Goal: Find specific page/section: Find specific page/section

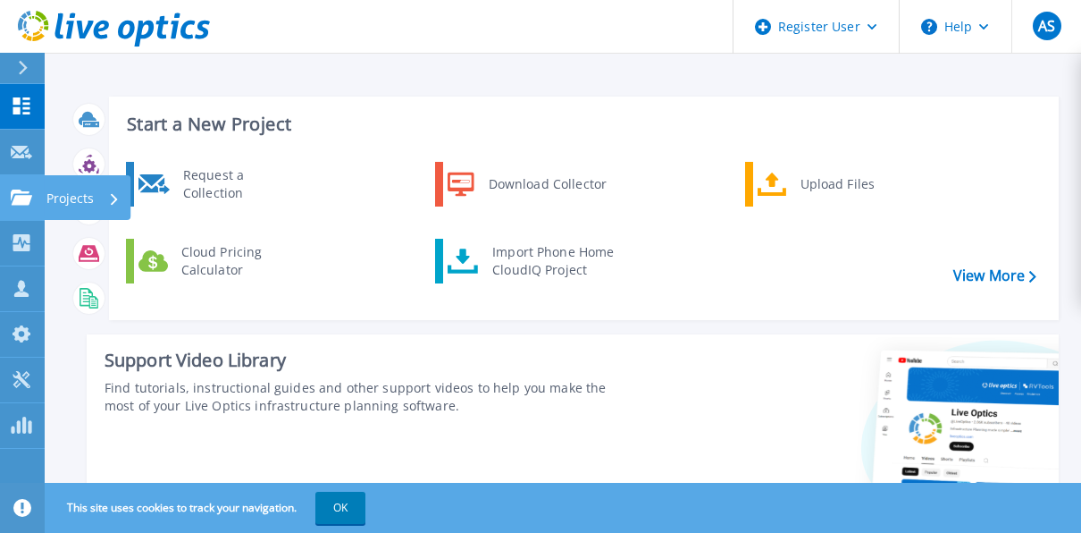
click at [36, 206] on link "Projects Projects" at bounding box center [22, 198] width 45 height 46
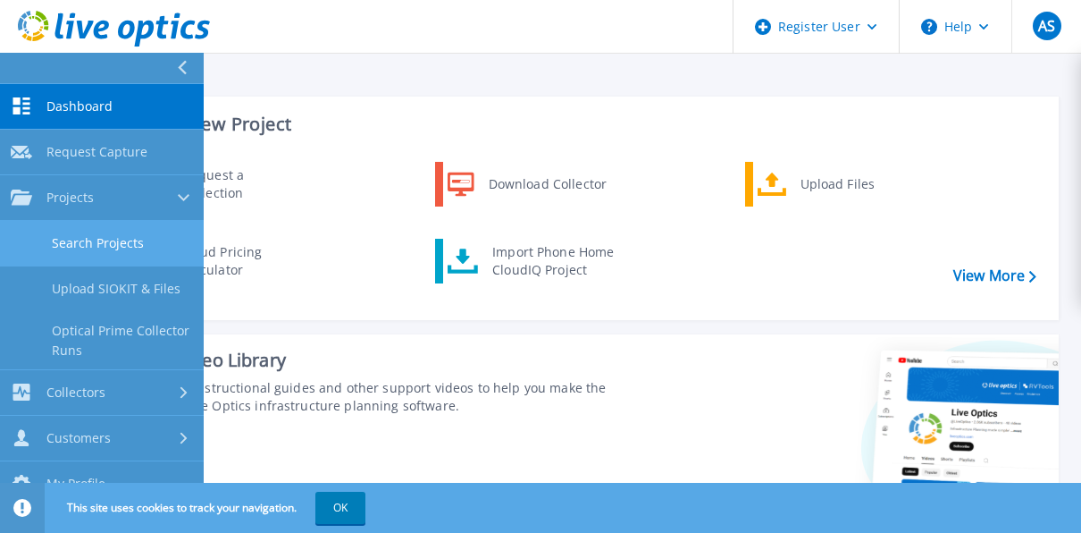
click at [71, 232] on link "Search Projects" at bounding box center [102, 244] width 204 height 46
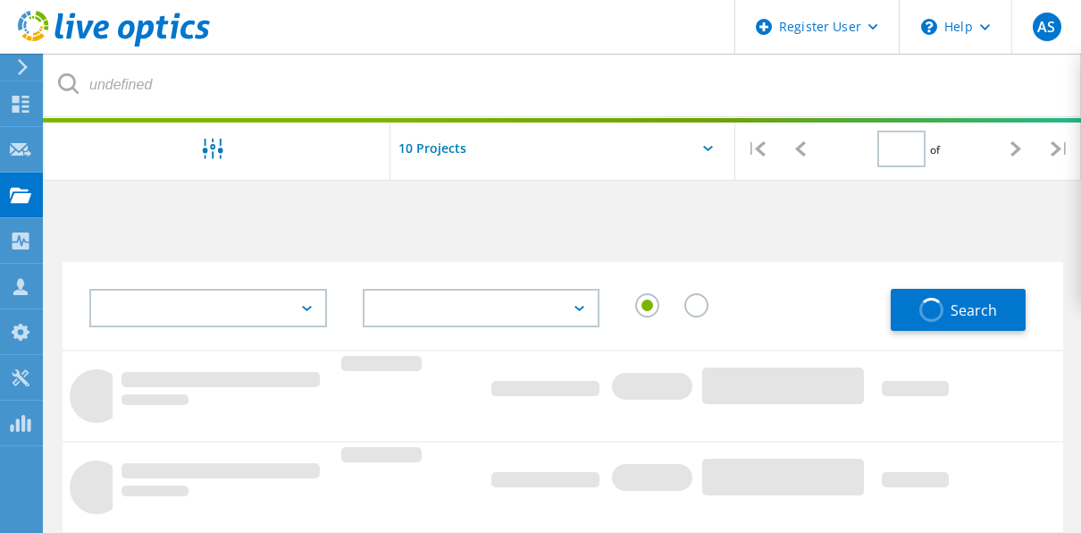
type input "1"
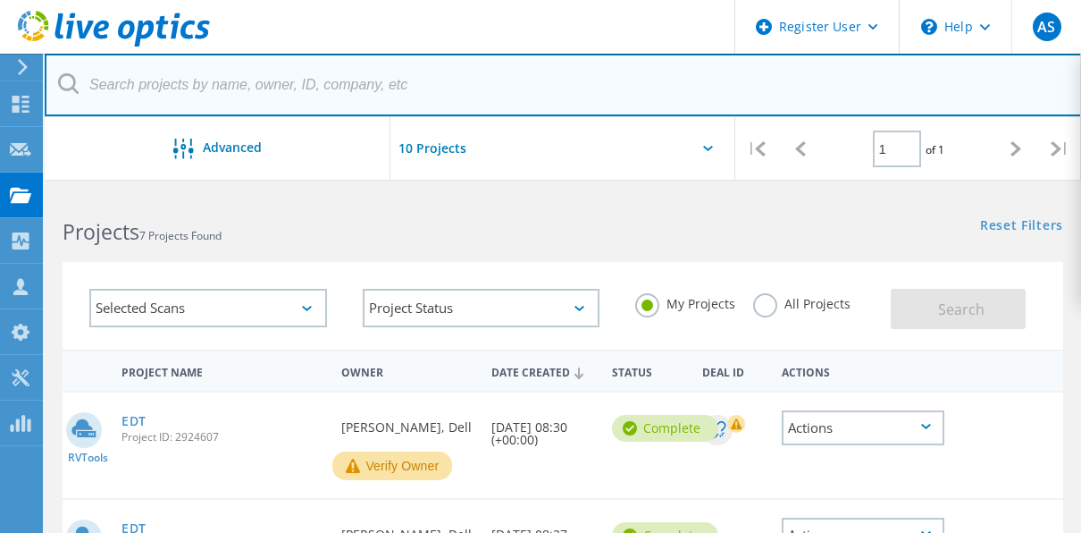
click at [343, 91] on input "text" at bounding box center [563, 85] width 1037 height 63
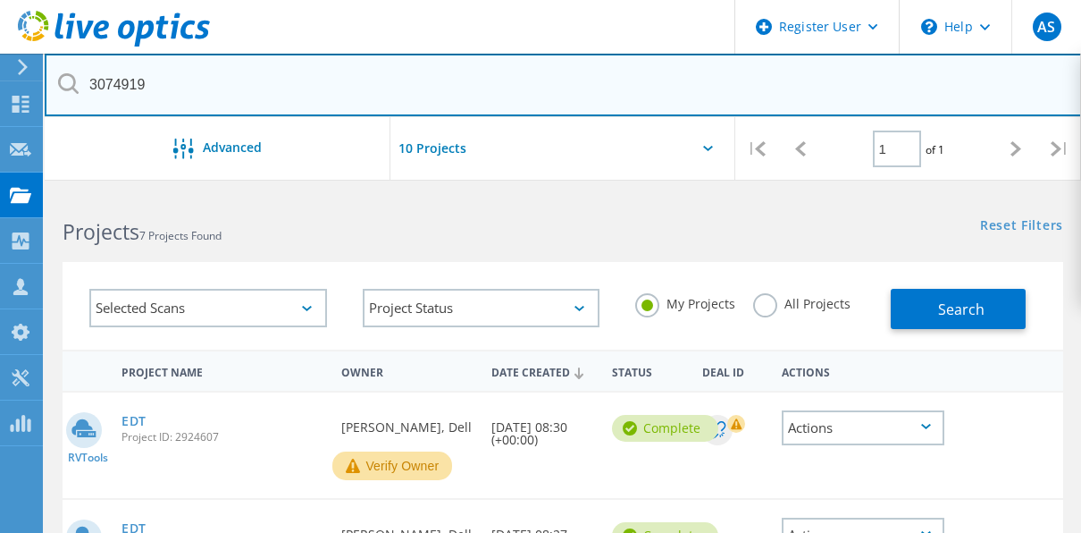
type input "3074919"
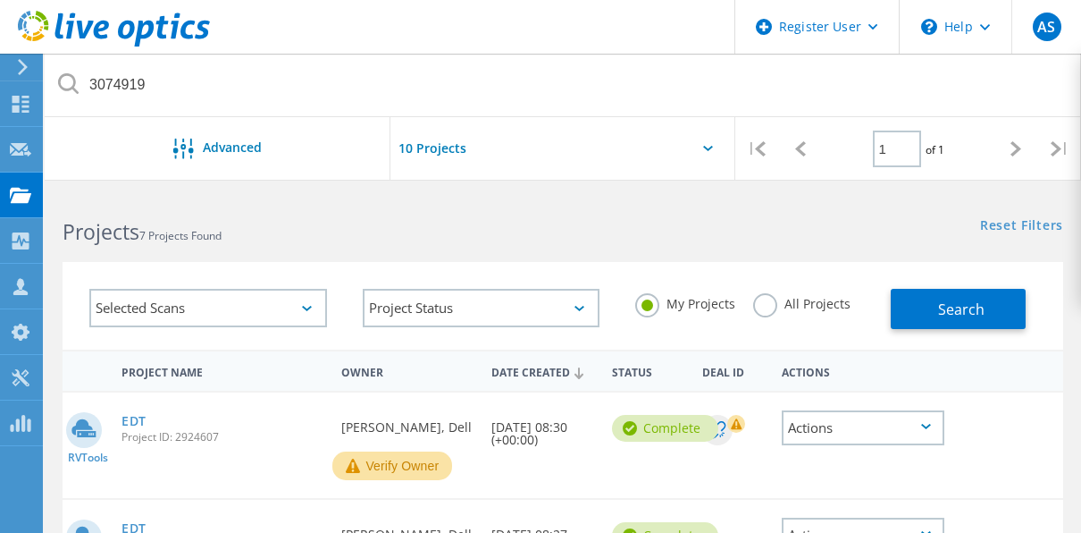
click at [763, 307] on label "All Projects" at bounding box center [801, 301] width 97 height 17
click at [0, 0] on input "All Projects" at bounding box center [0, 0] width 0 height 0
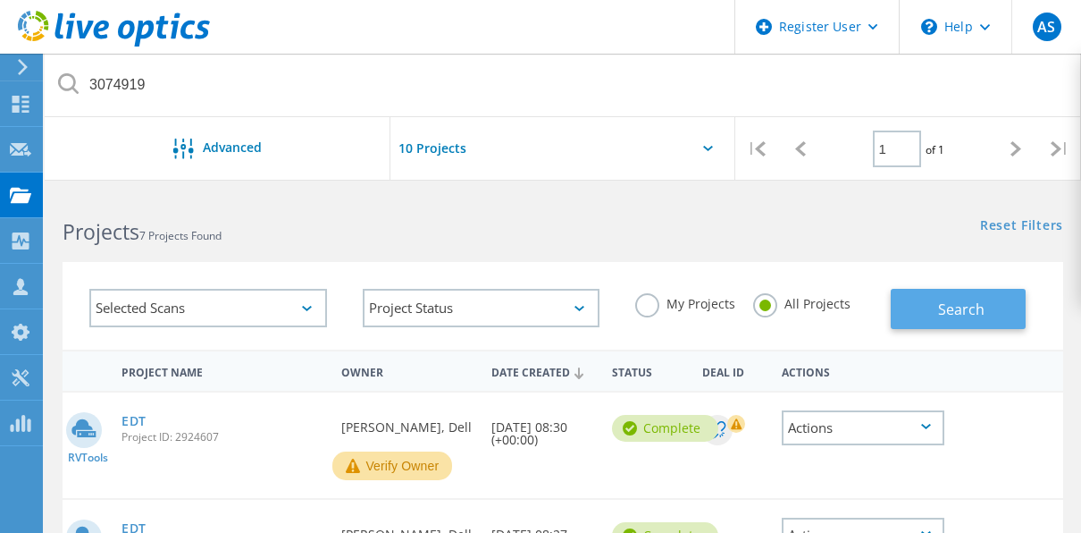
click at [927, 310] on button "Search" at bounding box center [958, 309] width 135 height 40
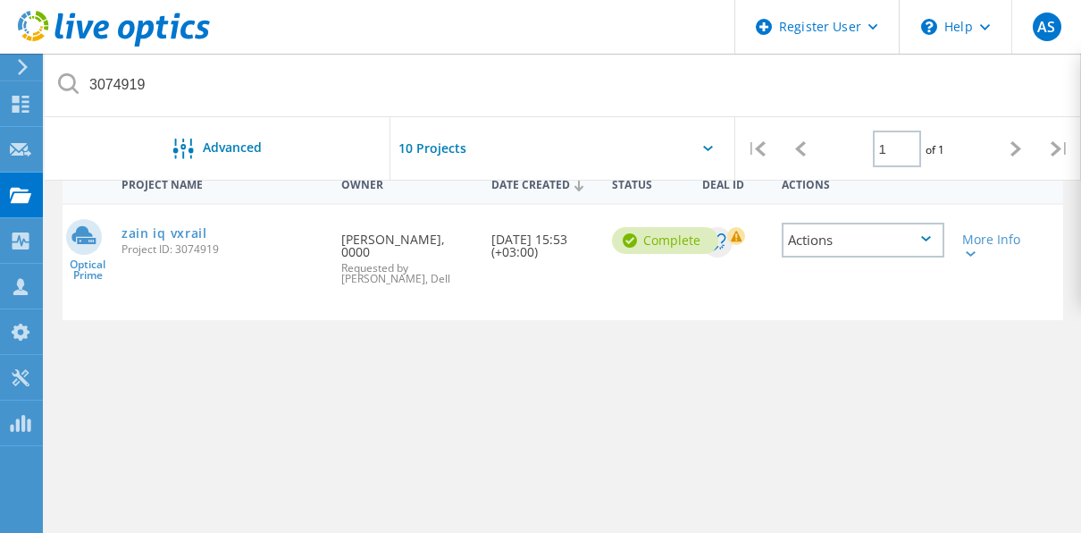
scroll to position [148, 0]
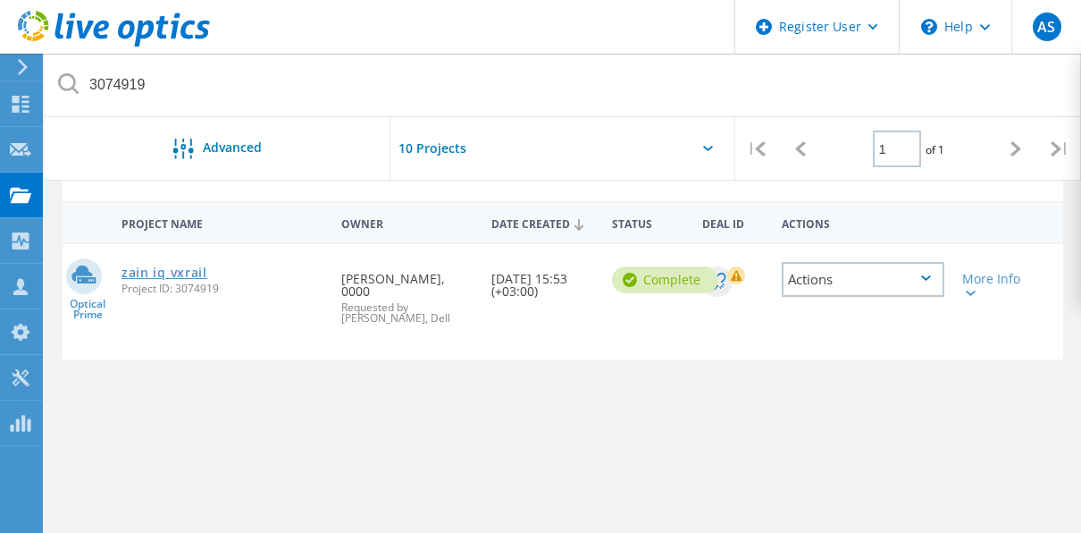
click at [150, 269] on link "zain iq vxrail" at bounding box center [165, 272] width 86 height 13
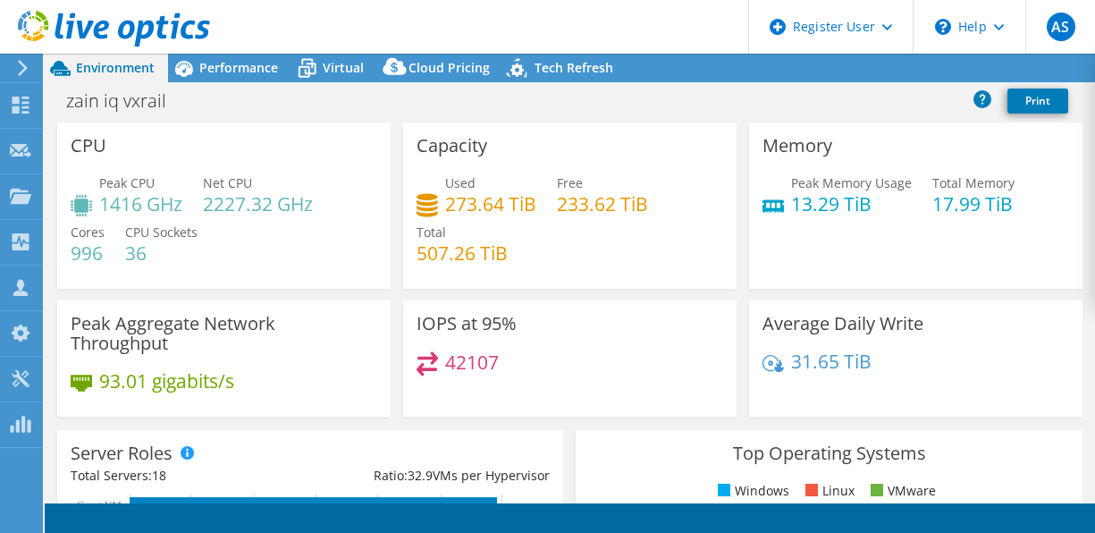
select select "USD"
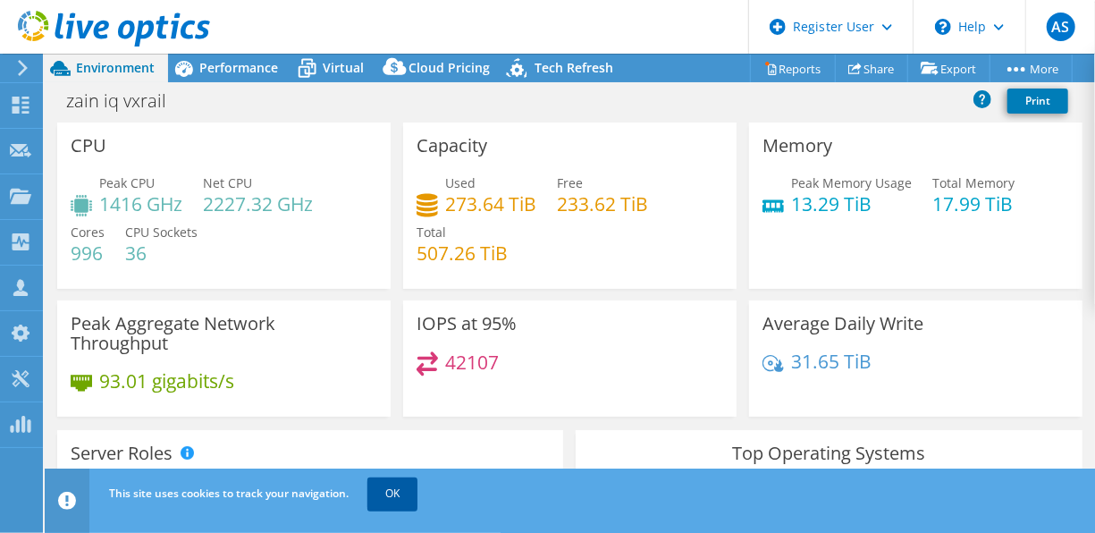
click at [402, 492] on link "OK" at bounding box center [392, 493] width 50 height 32
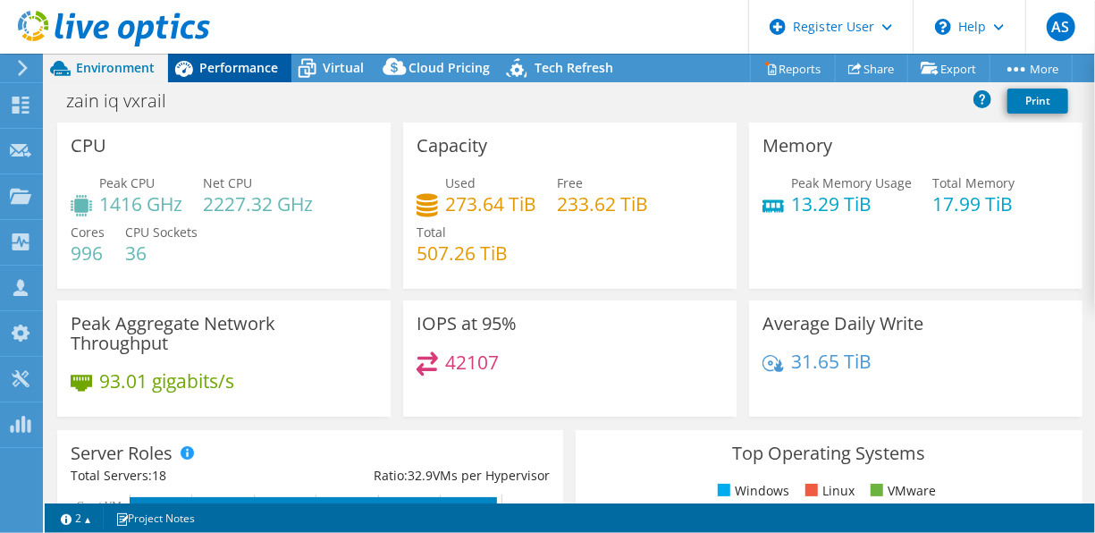
click at [206, 66] on span "Performance" at bounding box center [238, 67] width 79 height 17
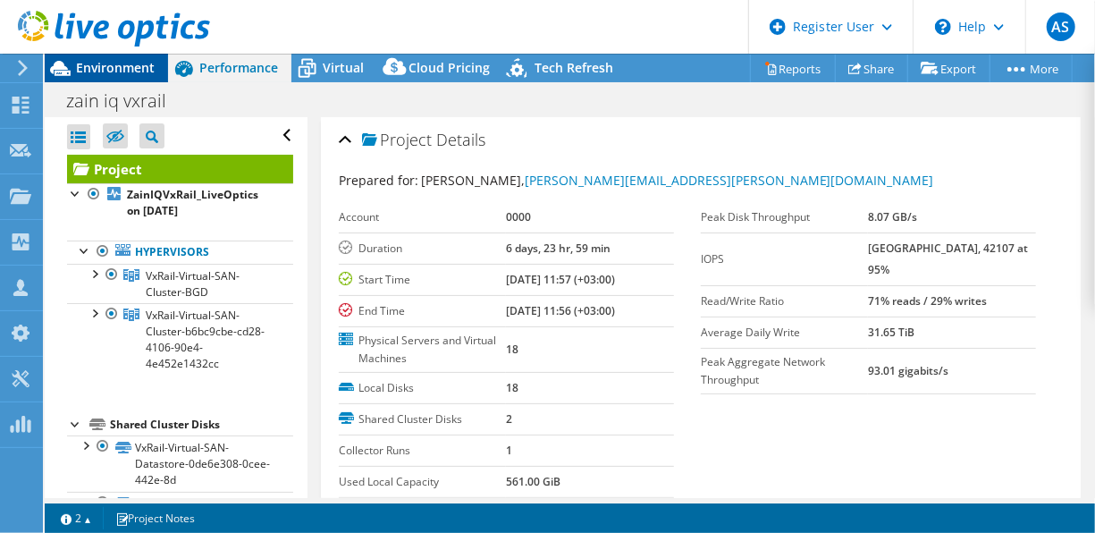
click at [119, 63] on span "Environment" at bounding box center [115, 67] width 79 height 17
